Goal: Find specific page/section: Find specific page/section

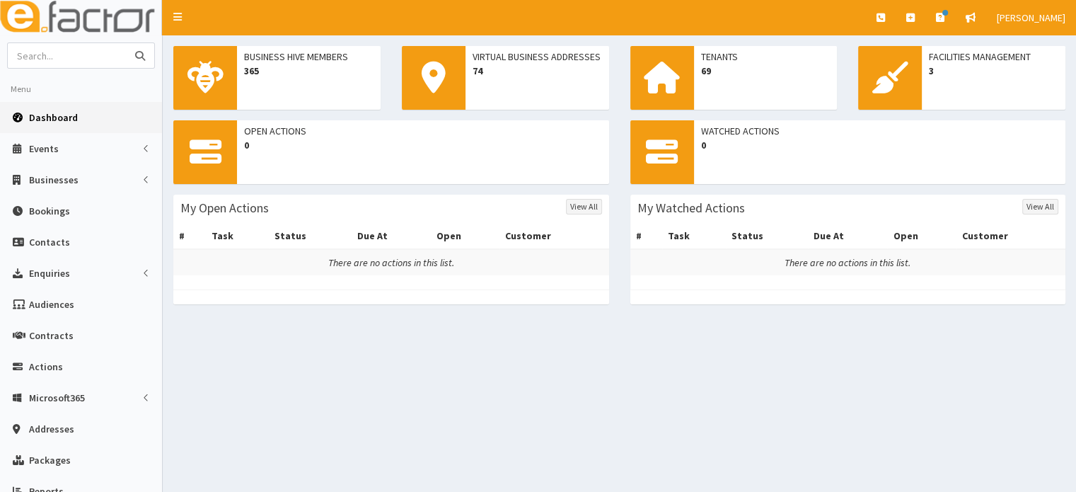
click at [112, 54] on input "text" at bounding box center [67, 55] width 119 height 25
type input "genius"
click at [126, 43] on button "submit" at bounding box center [140, 55] width 28 height 25
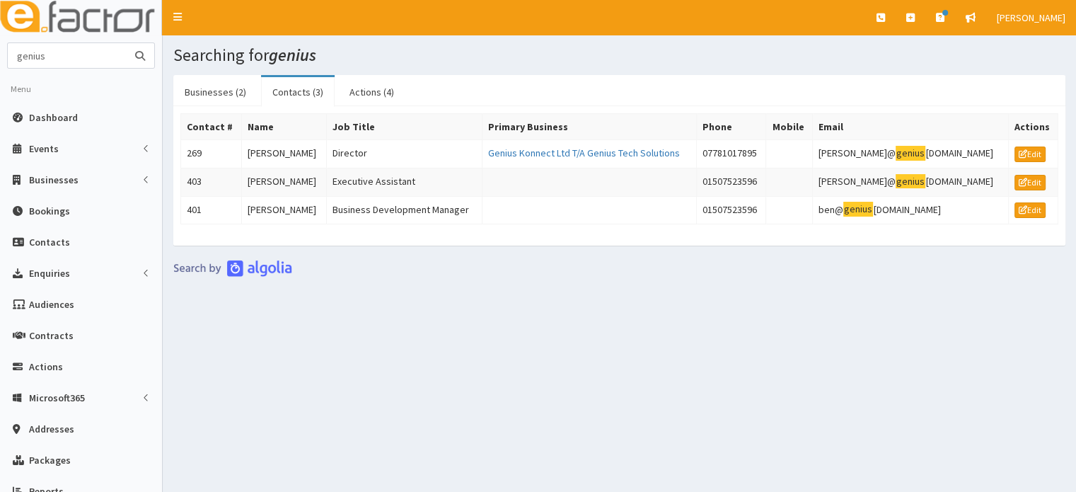
click at [76, 58] on input "genius" at bounding box center [67, 55] width 119 height 25
drag, startPoint x: 44, startPoint y: 61, endPoint x: 5, endPoint y: 57, distance: 39.1
click at [4, 57] on section "genius Menu Dashboard Events Events Campaigns" at bounding box center [81, 324] width 162 height 564
click at [54, 117] on span "Dashboard" at bounding box center [53, 117] width 49 height 13
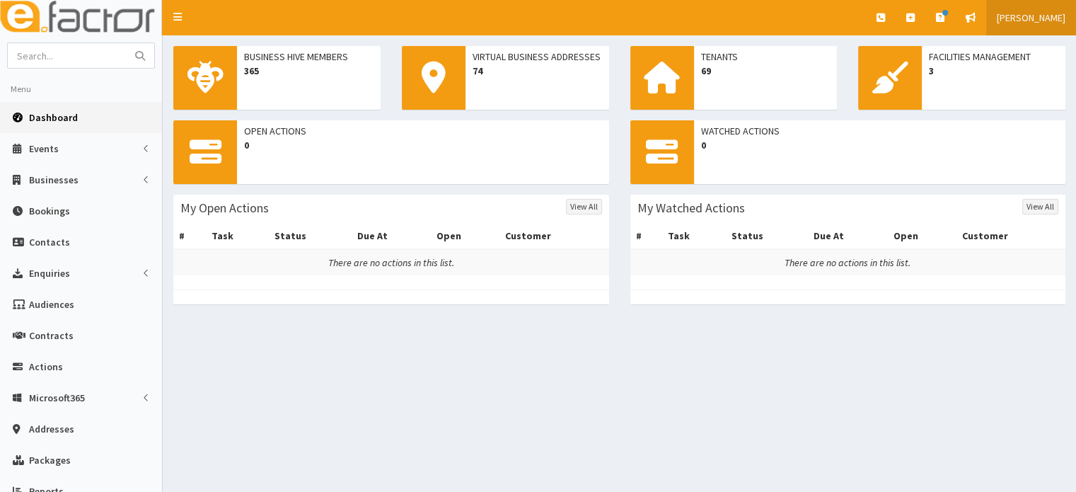
click at [1062, 21] on span "[PERSON_NAME]" at bounding box center [1031, 17] width 69 height 13
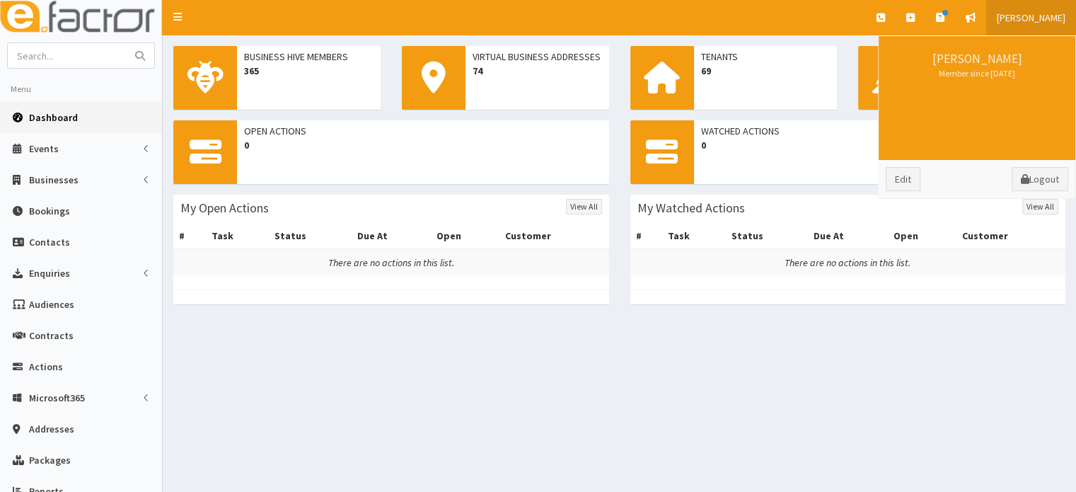
click at [754, 353] on div "Business Hive Members 365 Virtual Business Addresses 74 Tenants 69 Facilities M…" at bounding box center [619, 313] width 913 height 557
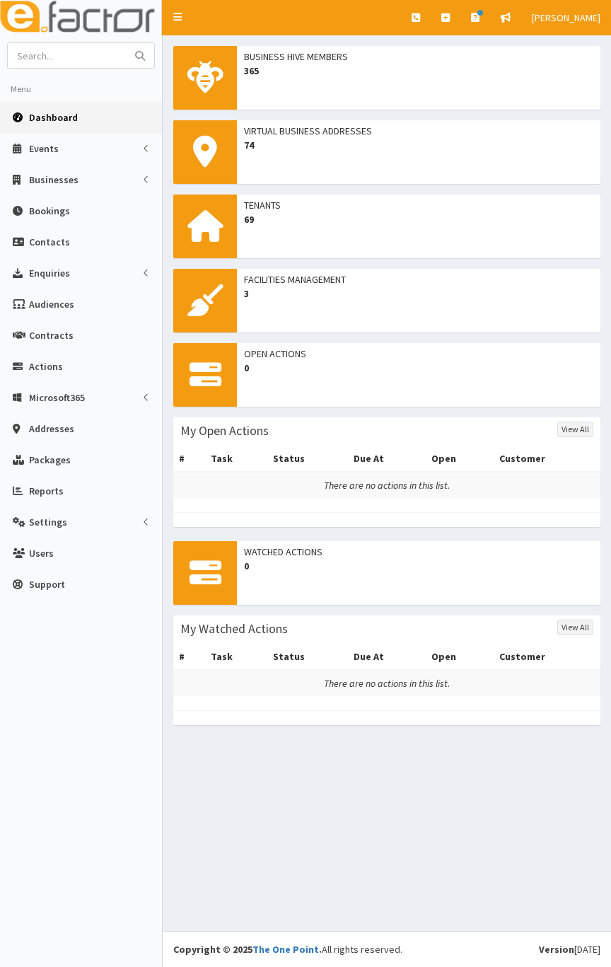
click at [262, 491] on div "Watched Actions 0" at bounding box center [386, 573] width 427 height 64
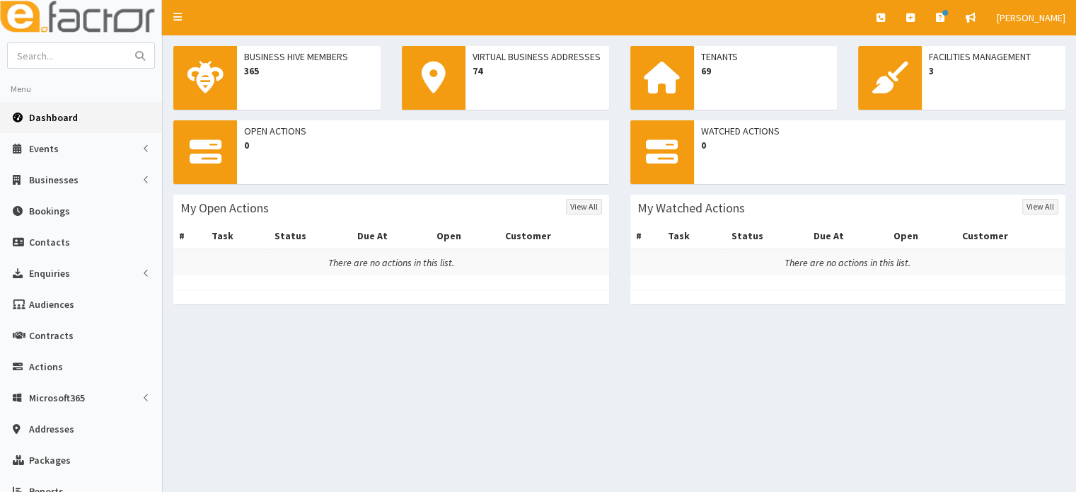
click at [37, 42] on form at bounding box center [81, 55] width 148 height 26
click at [37, 58] on input "text" at bounding box center [67, 55] width 119 height 25
type input "qui"
